Goal: Navigation & Orientation: Find specific page/section

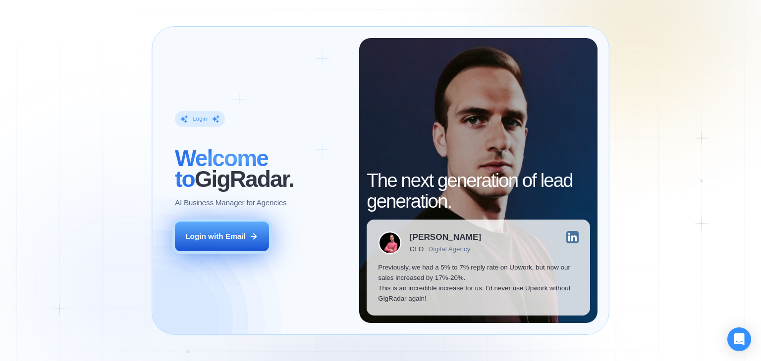
click at [259, 237] on button "Login with Email" at bounding box center [222, 237] width 94 height 30
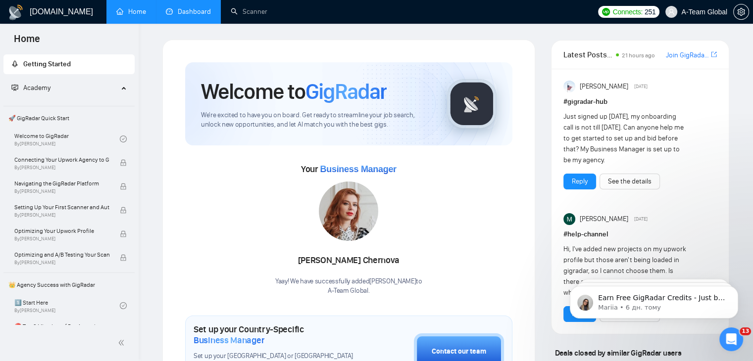
click at [189, 9] on link "Dashboard" at bounding box center [188, 11] width 45 height 8
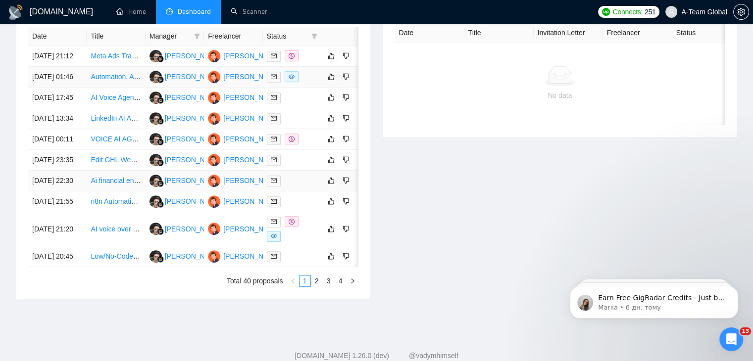
scroll to position [396, 0]
